Goal: Information Seeking & Learning: Learn about a topic

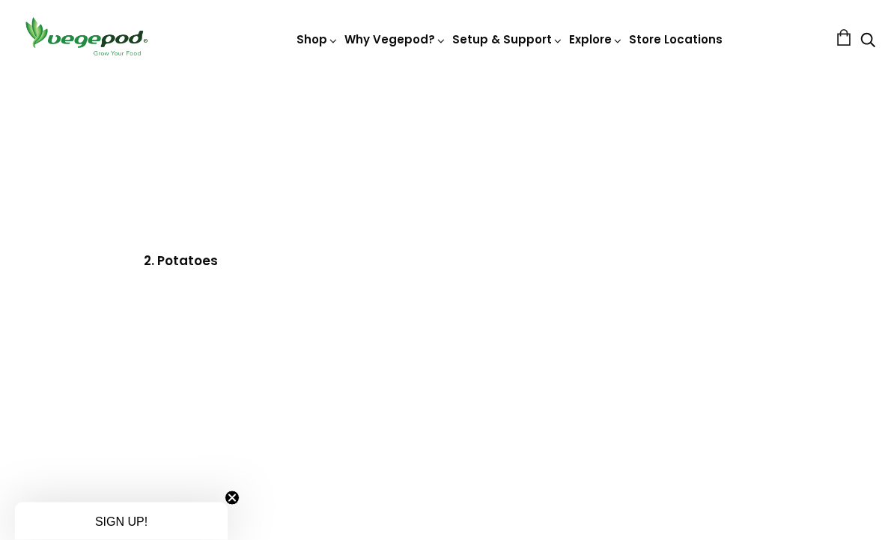
scroll to position [3526, 0]
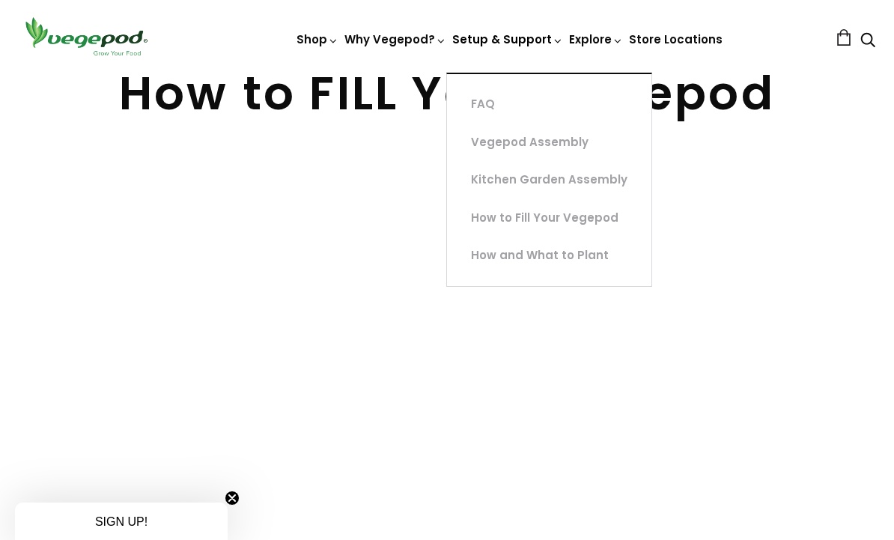
scroll to position [38, 0]
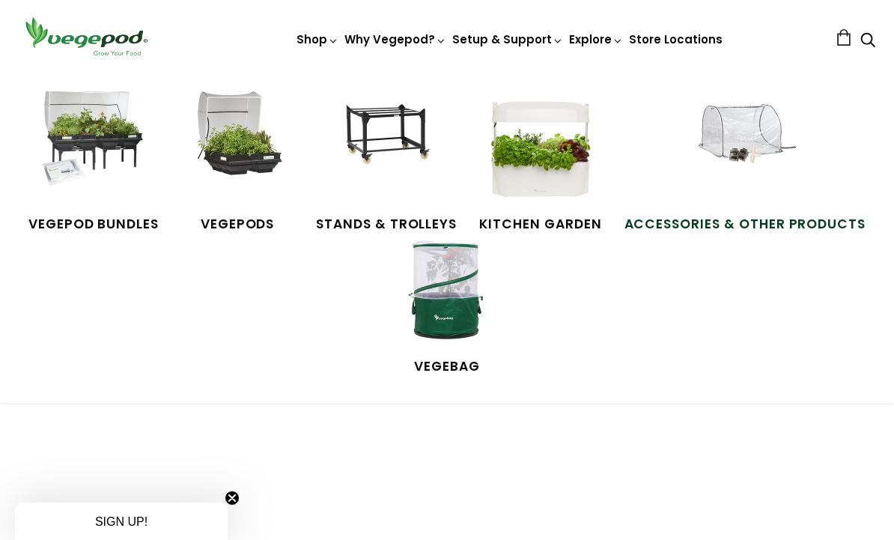
click at [767, 213] on link "Accessories & Other Products" at bounding box center [745, 162] width 242 height 142
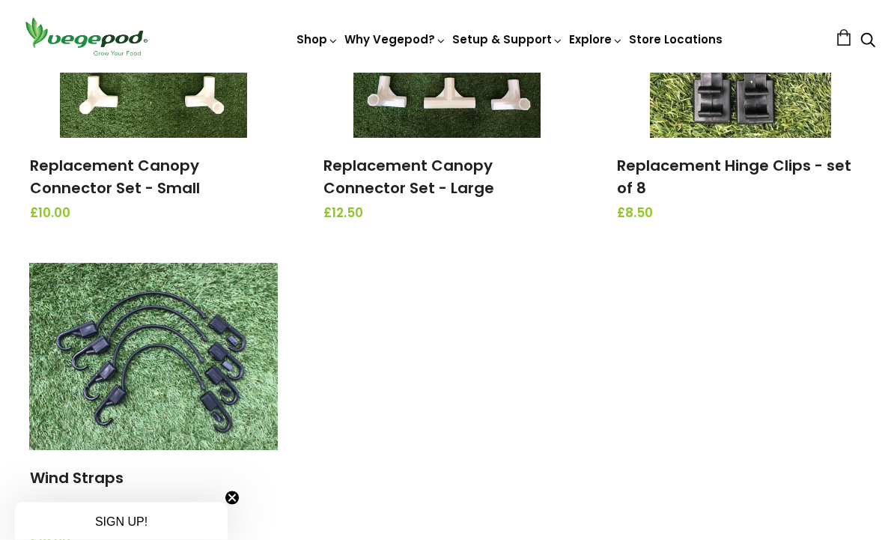
scroll to position [1768, 0]
click at [97, 467] on link "Wind Straps" at bounding box center [77, 477] width 94 height 21
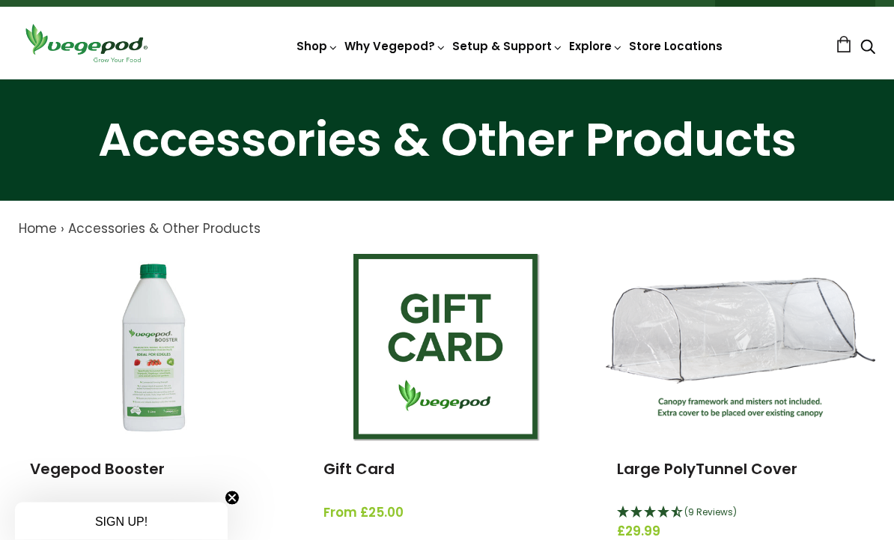
scroll to position [0, 0]
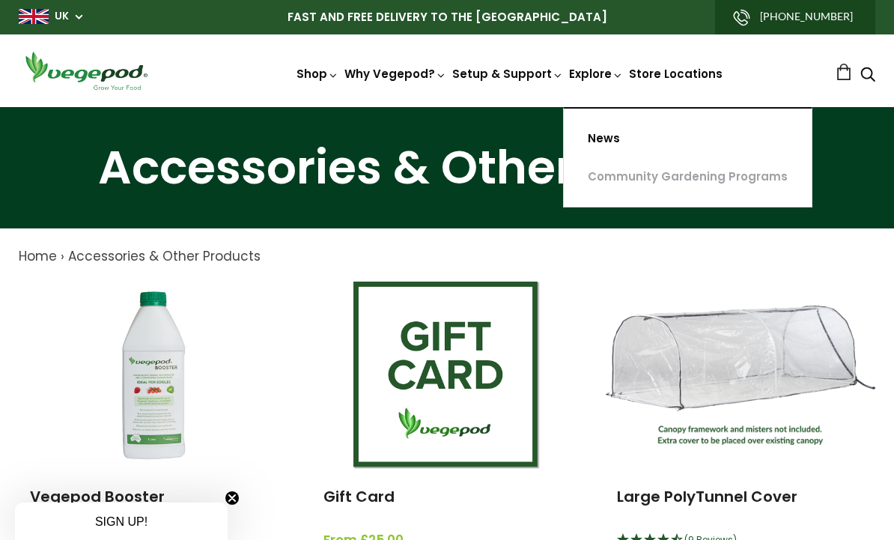
click at [608, 141] on link "News" at bounding box center [688, 139] width 248 height 38
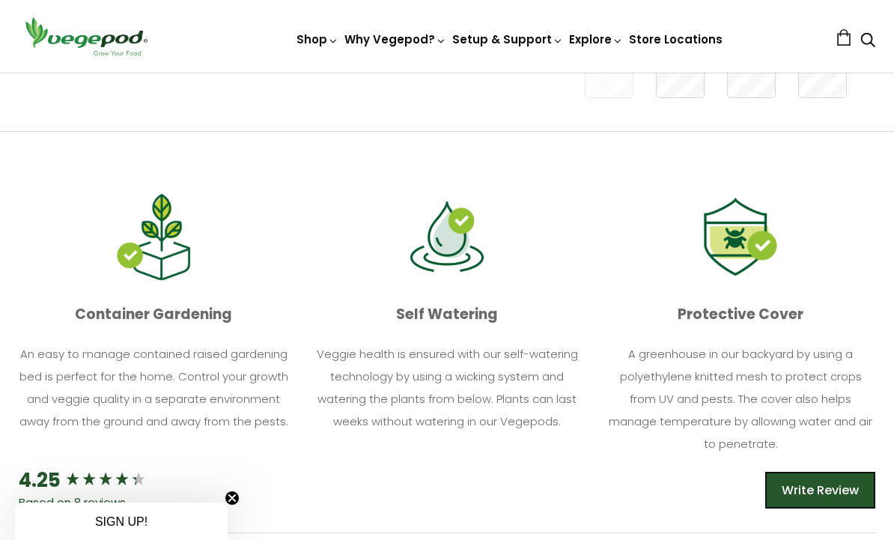
scroll to position [356, 0]
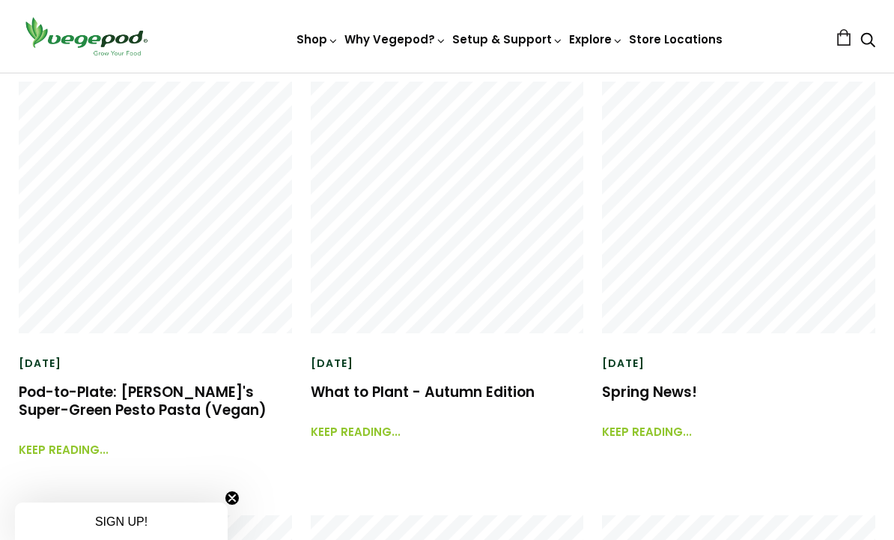
scroll to position [748, 0]
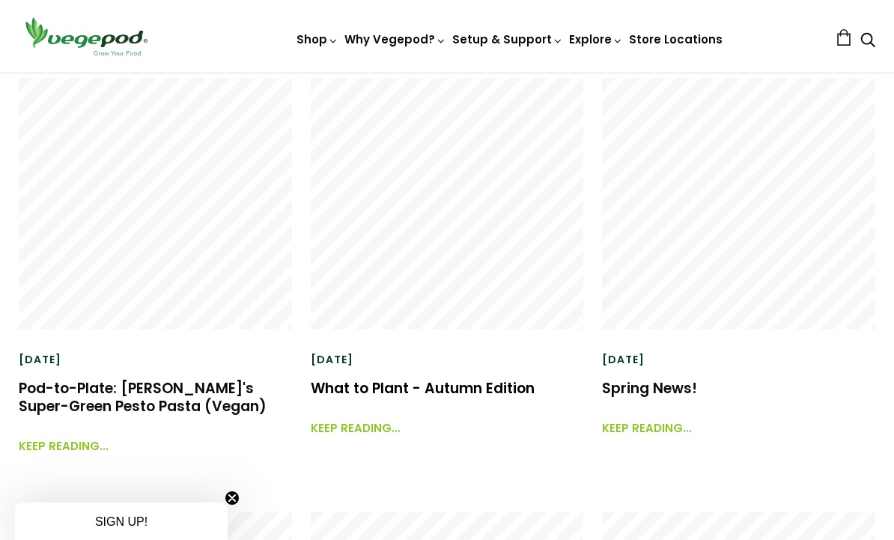
click at [487, 395] on link "What to Plant - Autumn Edition" at bounding box center [423, 388] width 224 height 20
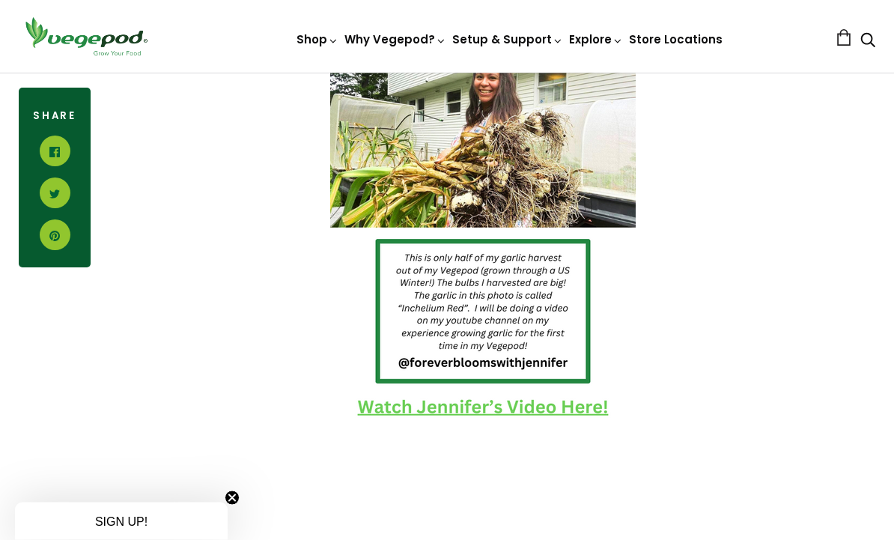
scroll to position [1389, 0]
